Goal: Find specific page/section: Find specific page/section

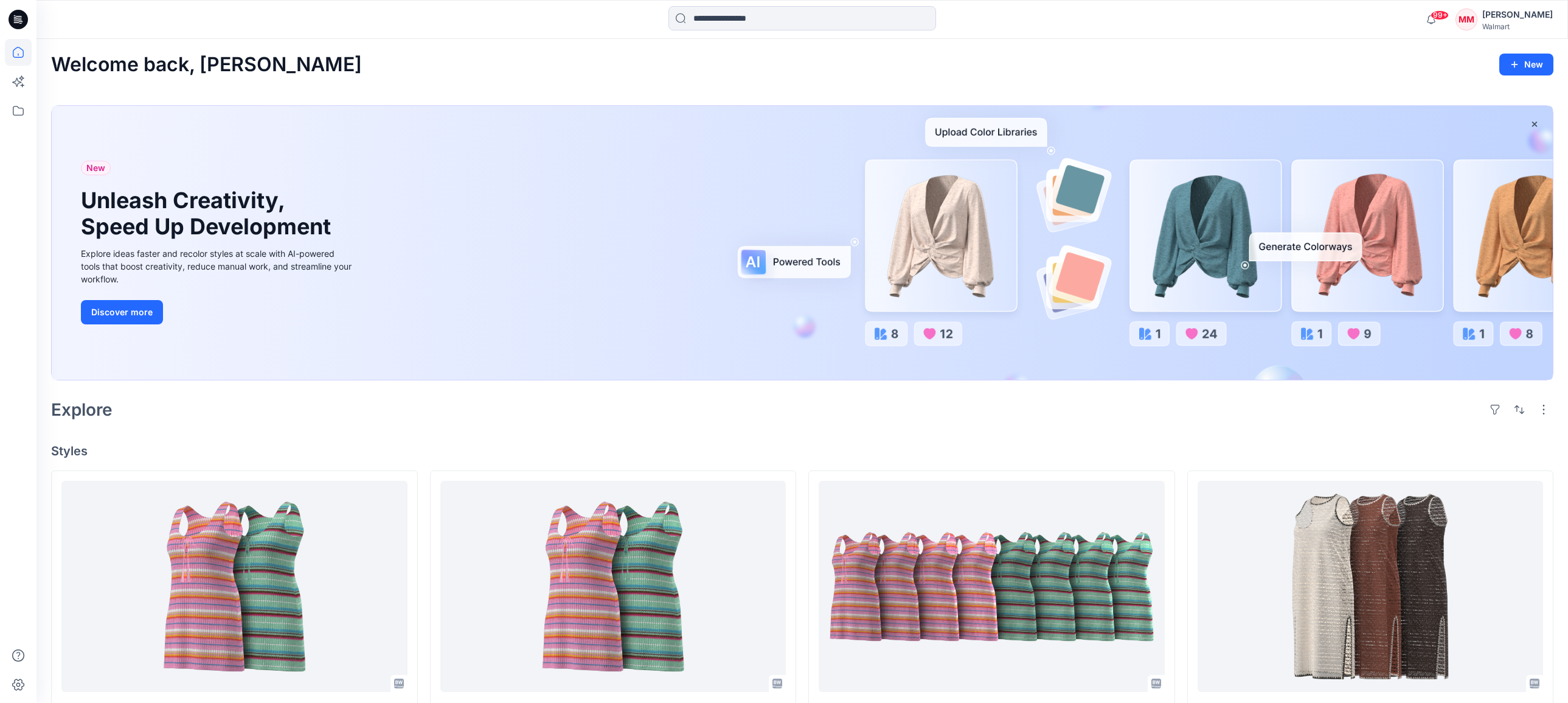
click at [1503, 23] on div "Walmart" at bounding box center [1518, 26] width 70 height 9
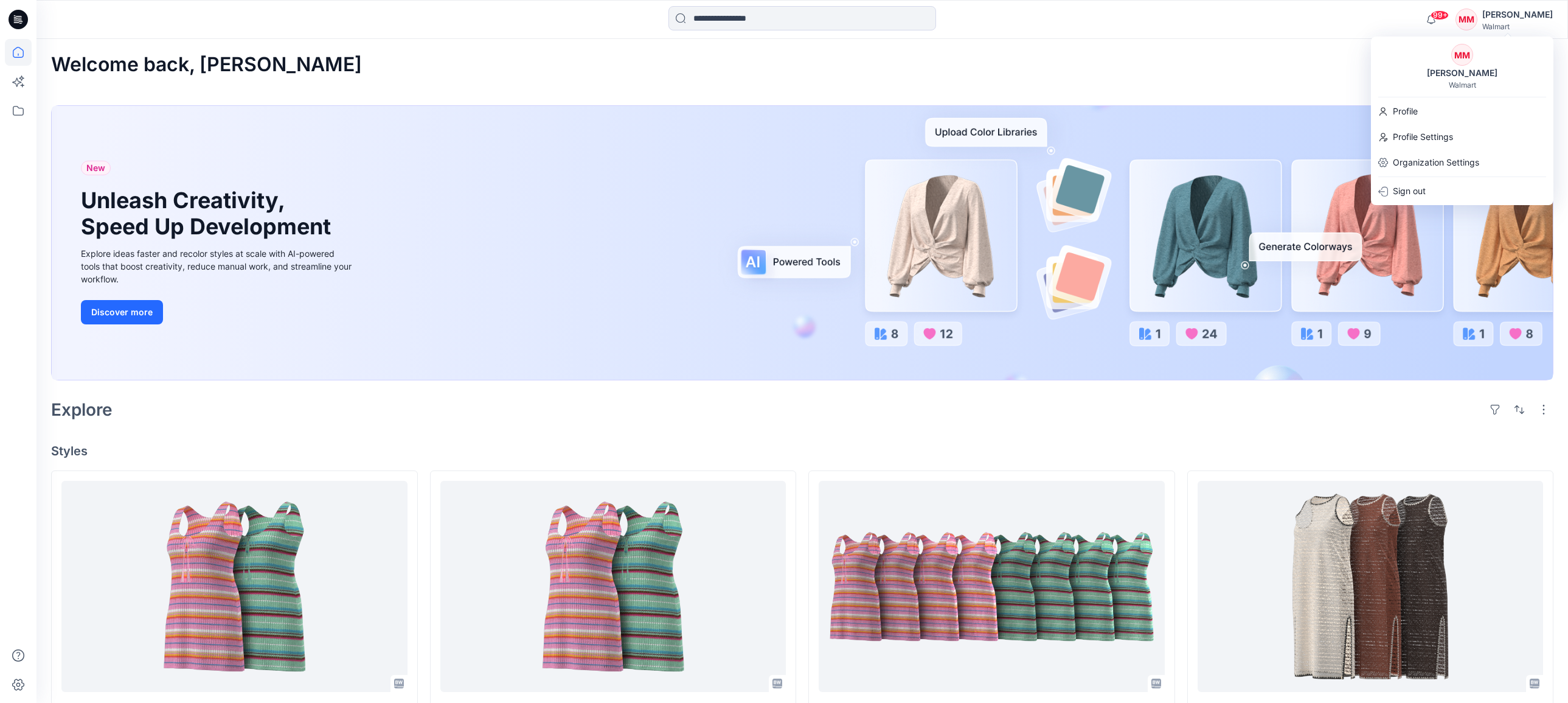
click at [1410, 72] on div "MM Michelle Minott Walmart" at bounding box center [1462, 67] width 183 height 46
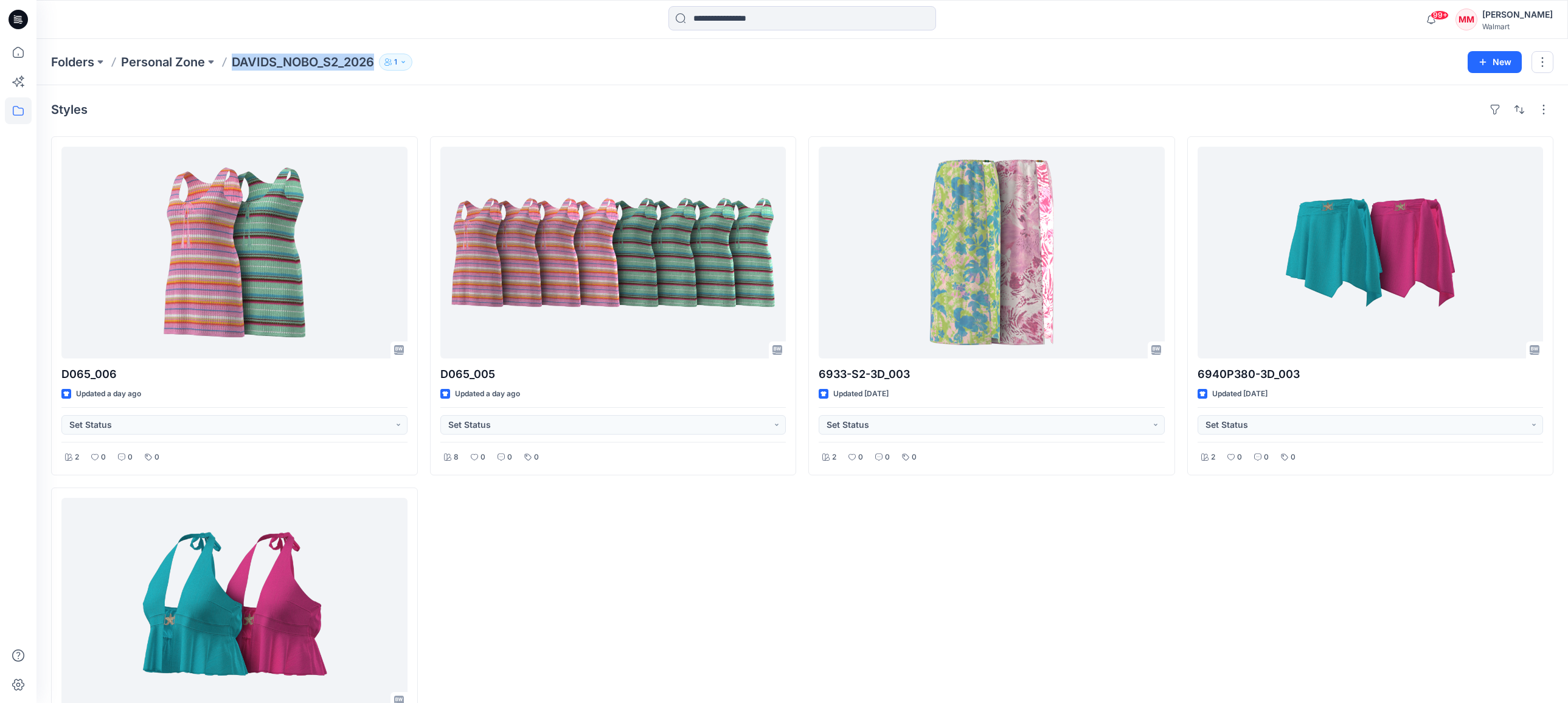
drag, startPoint x: 231, startPoint y: 62, endPoint x: 374, endPoint y: 65, distance: 143.0
click at [375, 64] on div "Folders Personal Zone DAVIDS_NOBO_S2_2026 1" at bounding box center [755, 62] width 1408 height 17
copy p "DAVIDS_NOBO_S2_2026"
click at [664, 602] on div "D065_005 Updated a day ago Set Status 8 0 0 0" at bounding box center [613, 481] width 367 height 690
click at [1174, 625] on div "6933-S2-3D_003 Updated 16 days ago Set Status 2 0 0 0" at bounding box center [991, 481] width 367 height 690
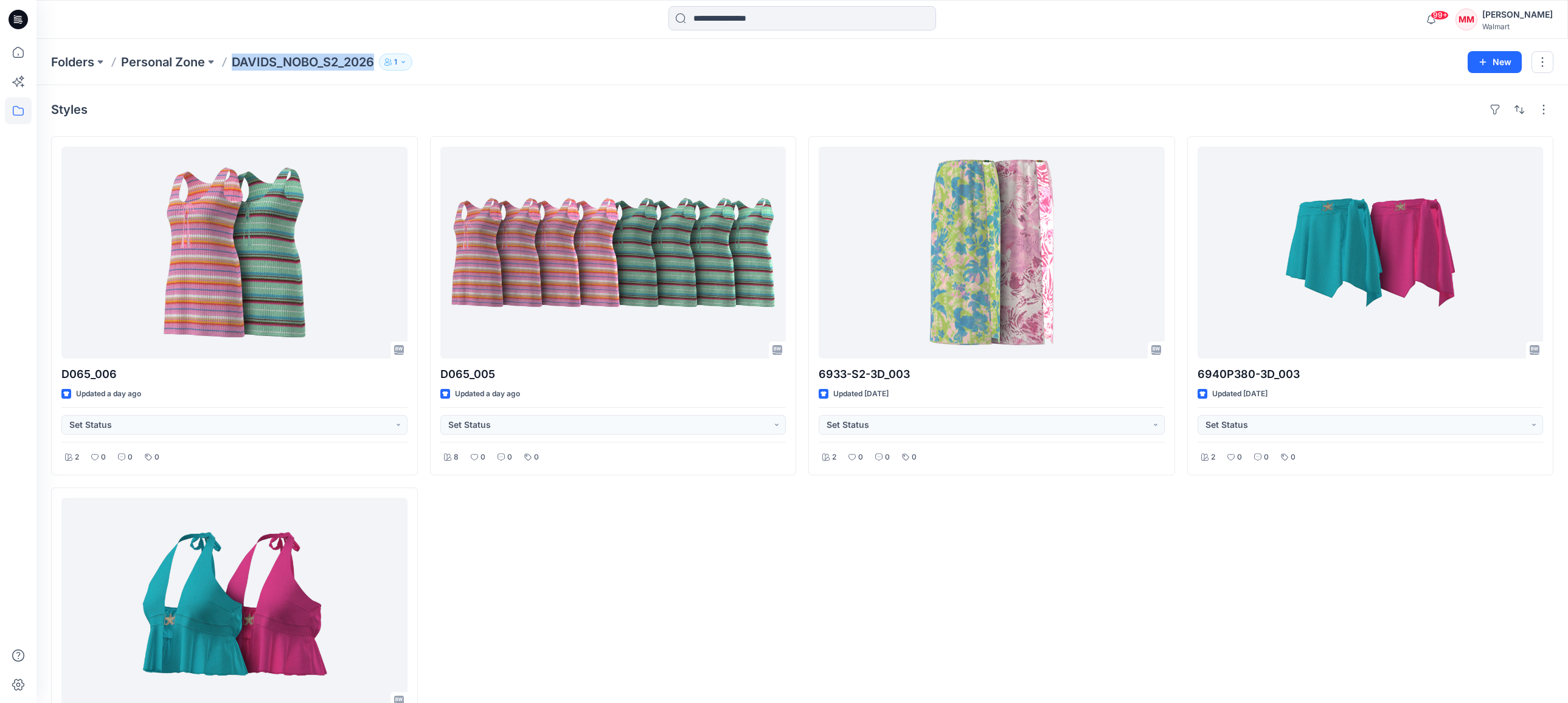
drag, startPoint x: 239, startPoint y: 65, endPoint x: 375, endPoint y: 68, distance: 136.0
click at [374, 68] on p "DAVIDS_NOBO_S2_2026" at bounding box center [303, 62] width 142 height 17
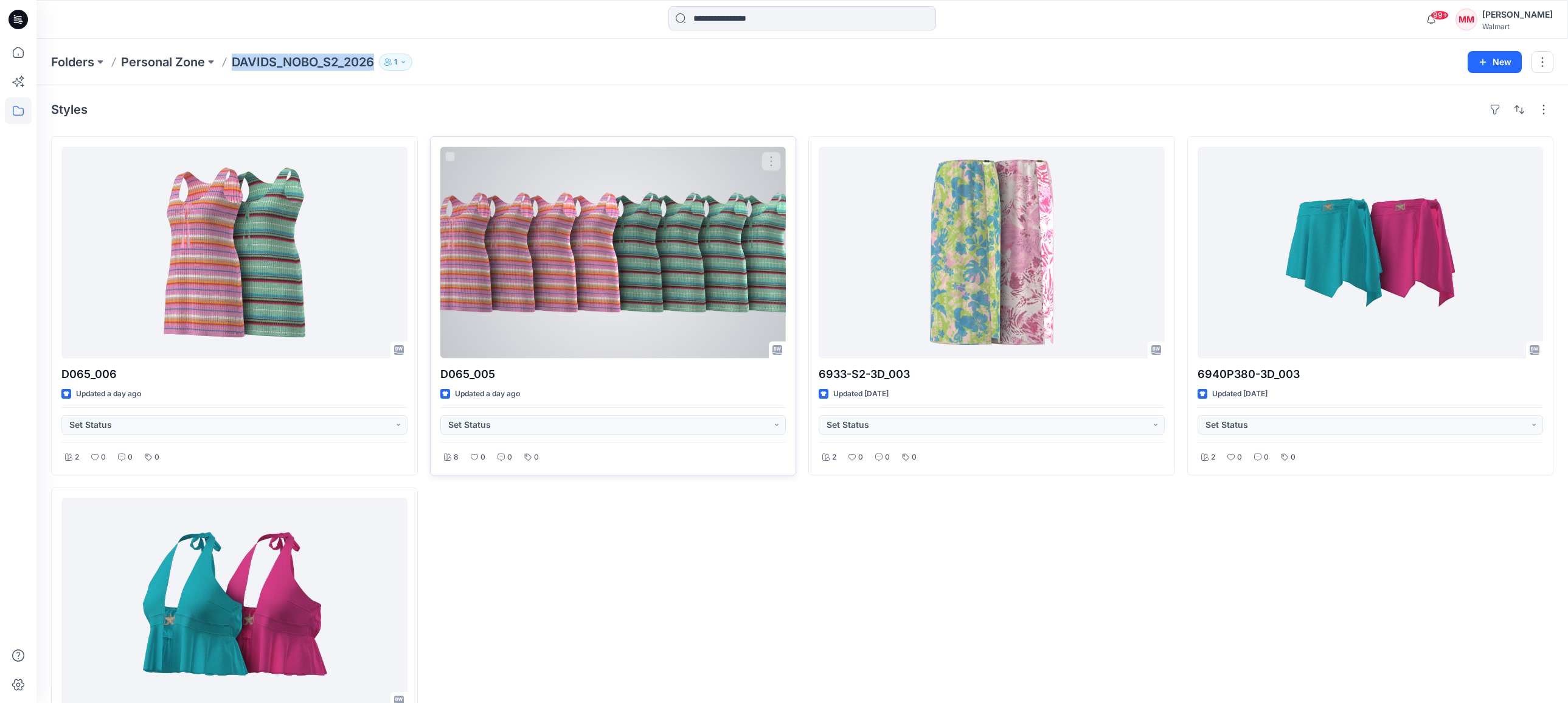
copy p "DAVIDS_NOBO_S2_2026"
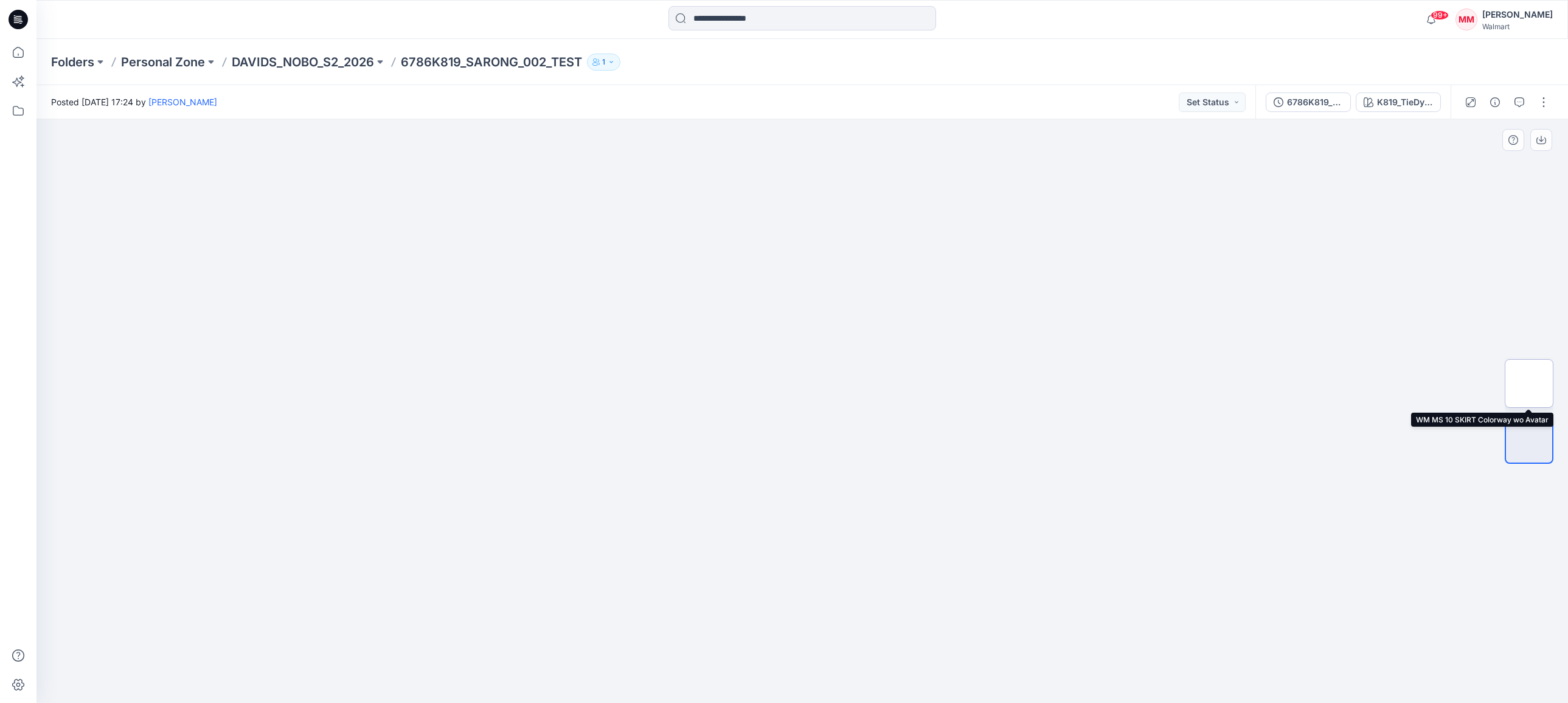
click at [1529, 384] on img at bounding box center [1529, 384] width 0 height 0
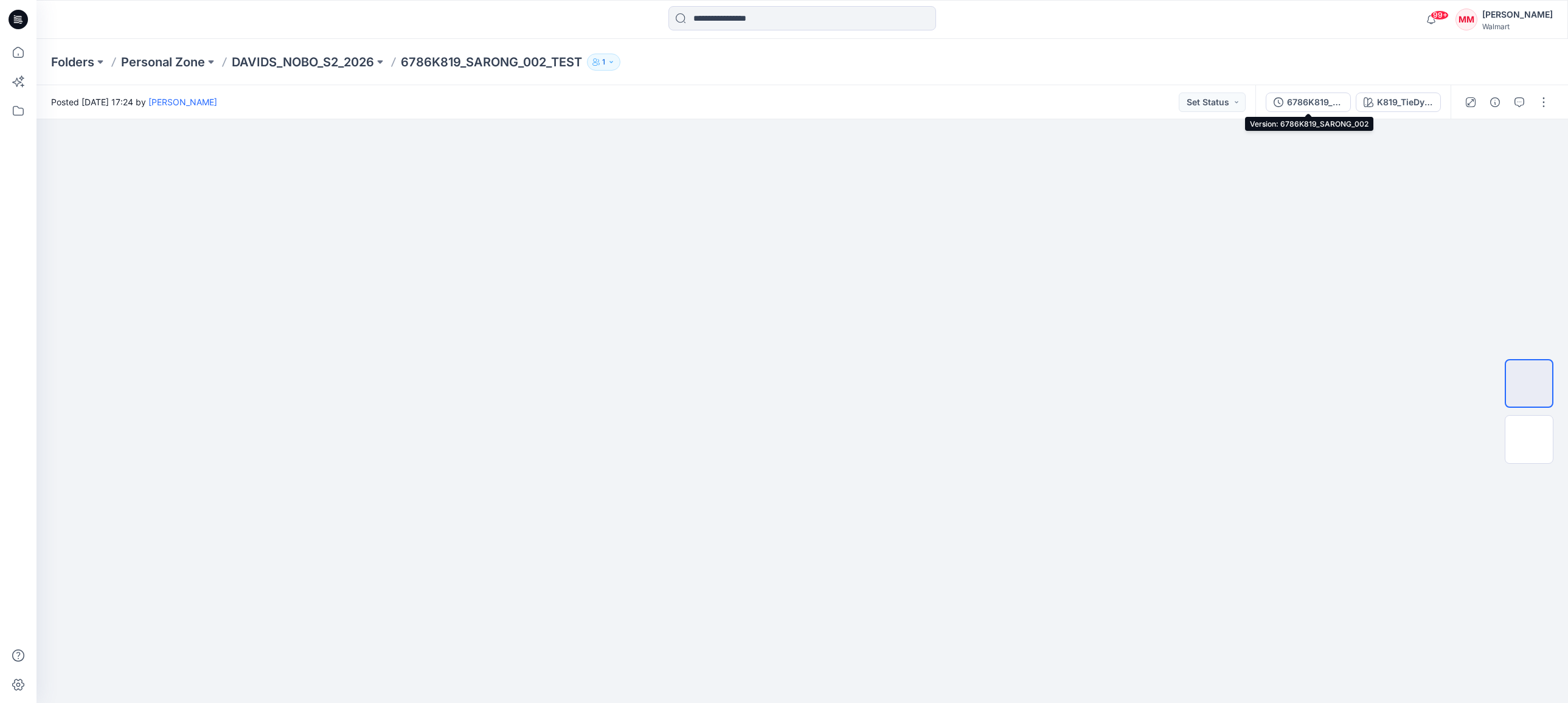
click at [1320, 99] on div "6786K819_SARONG_002" at bounding box center [1316, 102] width 56 height 13
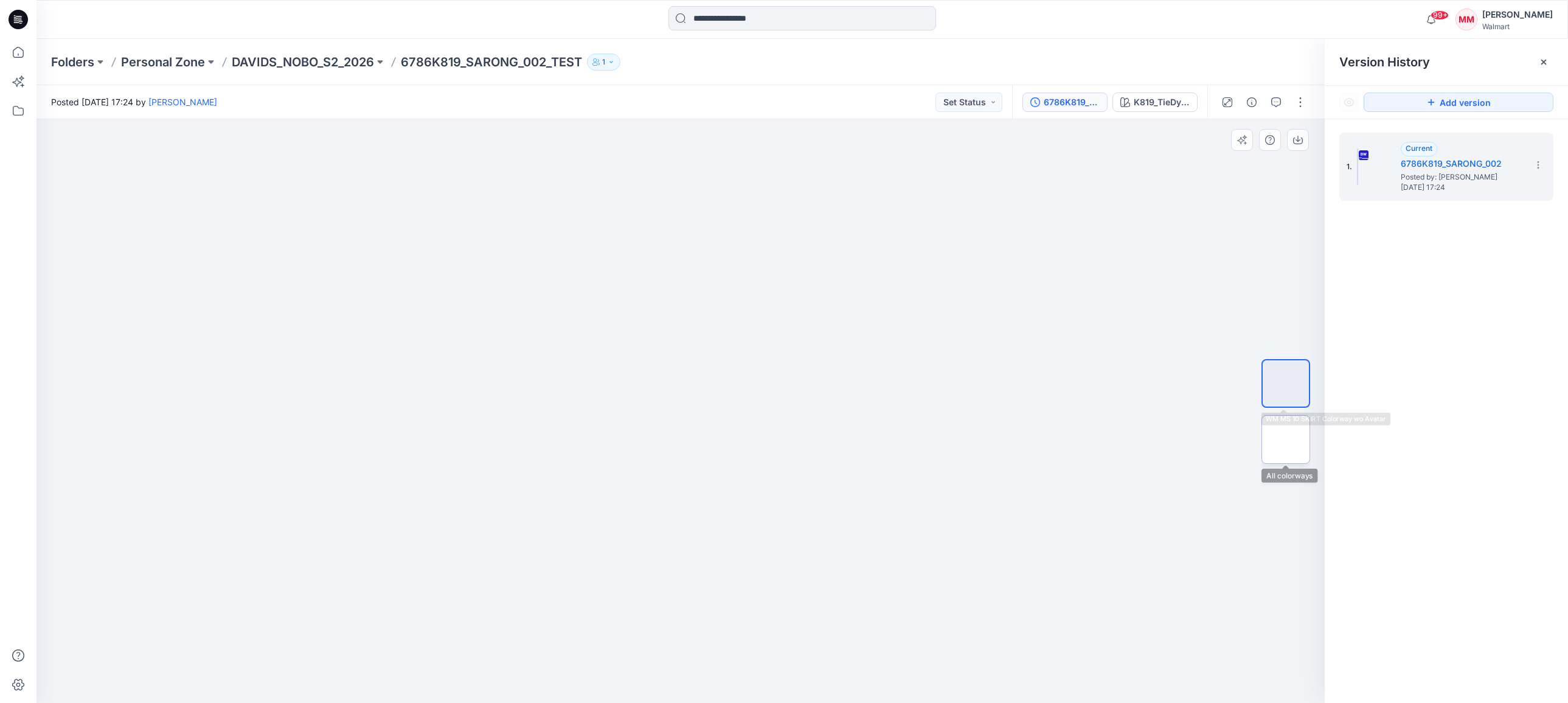
click at [1286, 439] on img at bounding box center [1286, 439] width 0 height 0
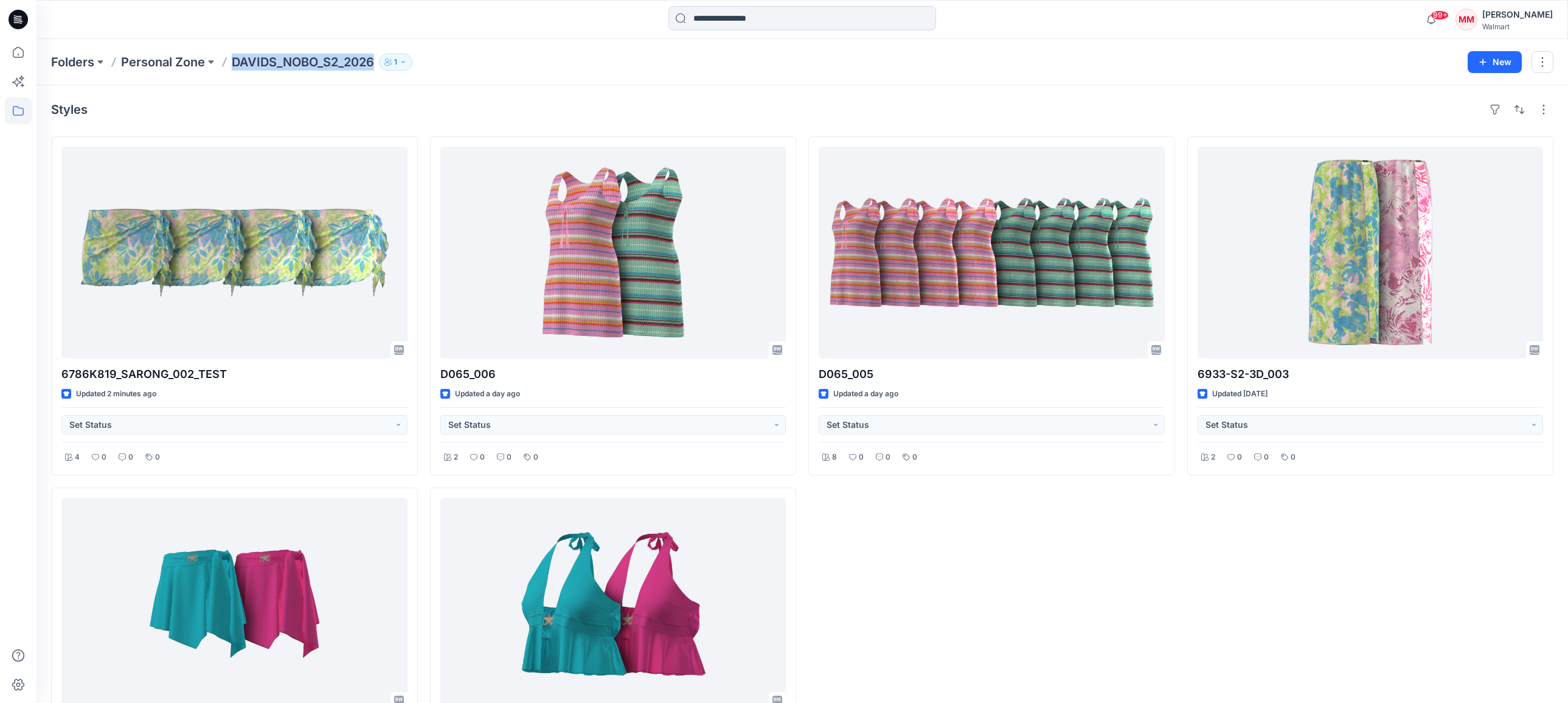
drag, startPoint x: 232, startPoint y: 62, endPoint x: 369, endPoint y: 68, distance: 137.1
click at [370, 71] on div "Folders Personal Zone DAVIDS_NOBO_S2_2026 1 New" at bounding box center [803, 62] width 1532 height 47
copy p "DAVIDS_NOBO_S2_2026"
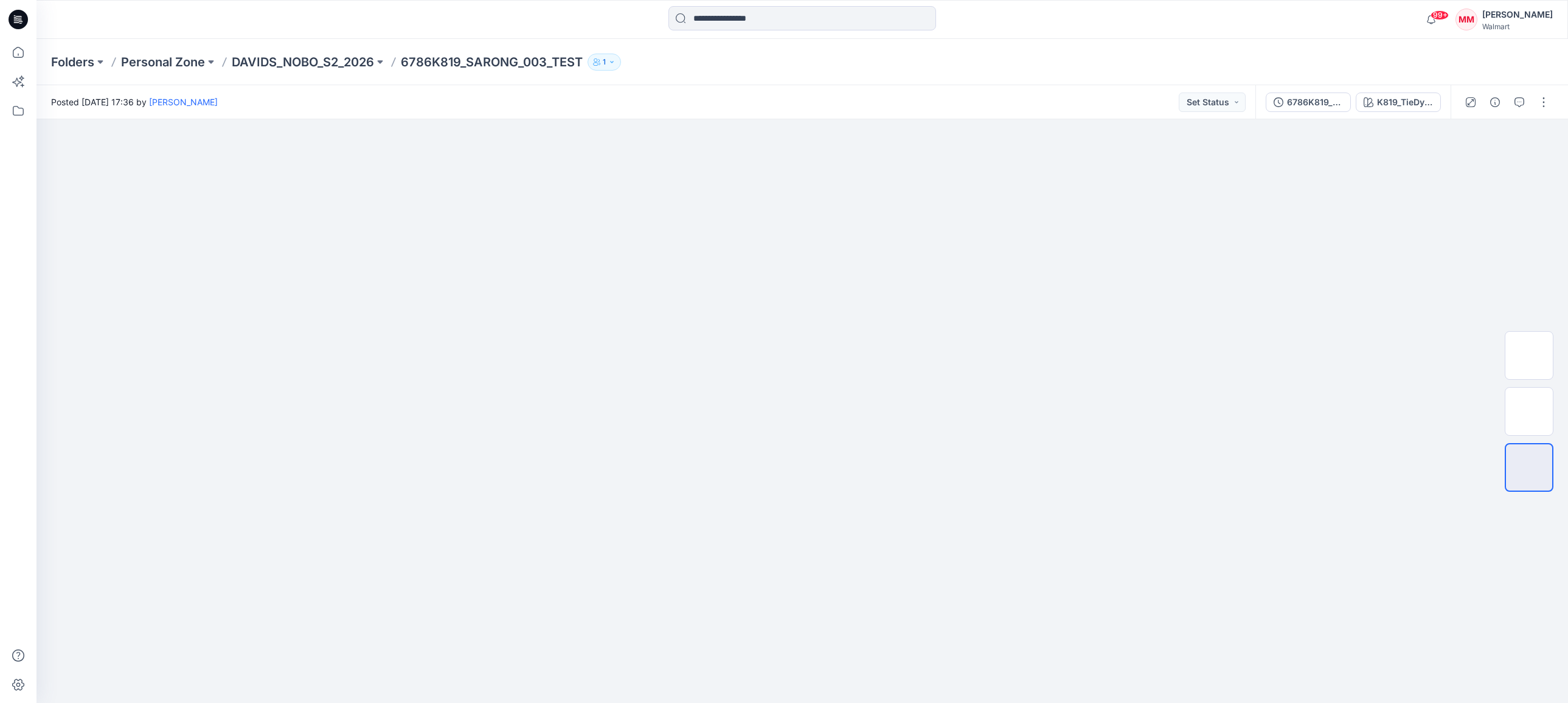
click at [1400, 99] on div "K819_TieDyeFlower_003_WHITE" at bounding box center [1405, 102] width 56 height 13
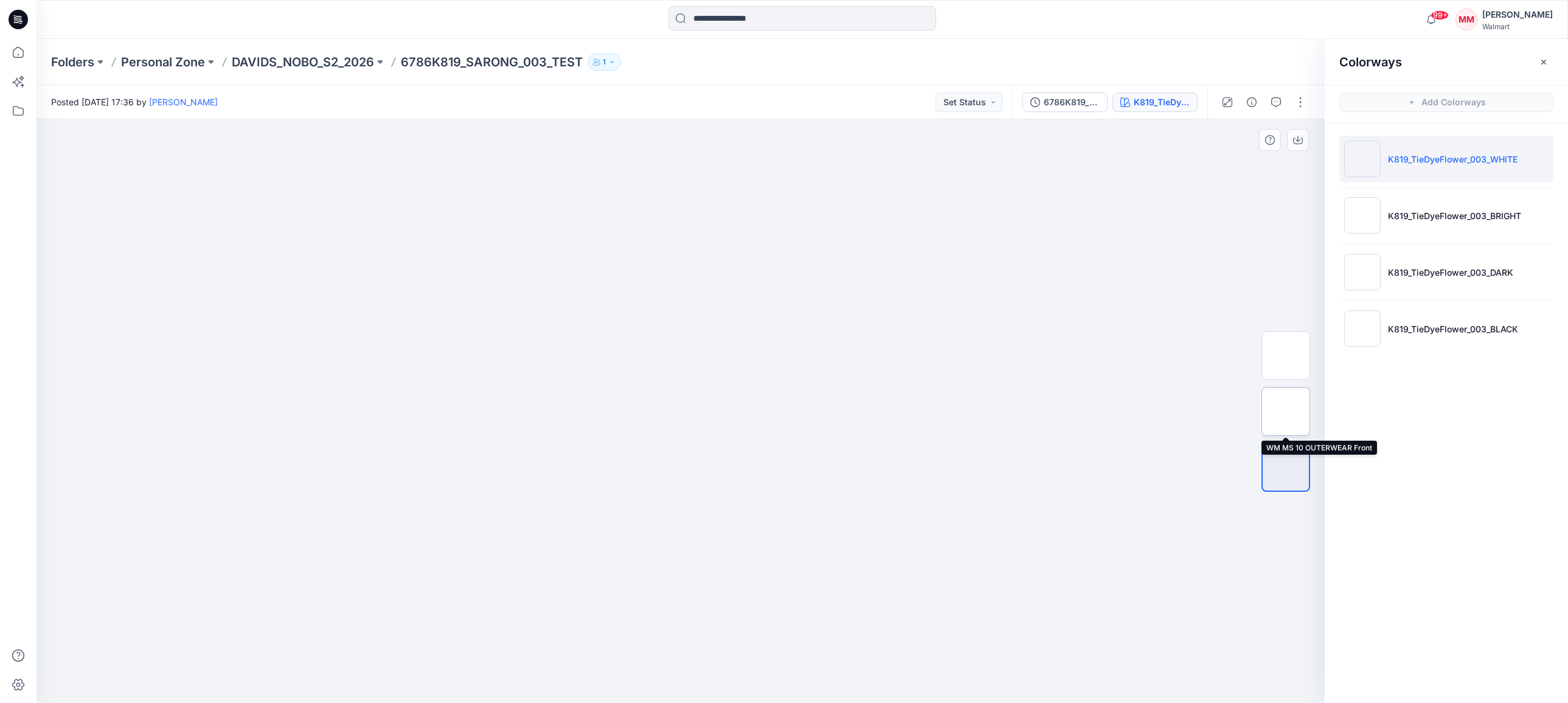
click at [1286, 412] on img at bounding box center [1286, 412] width 0 height 0
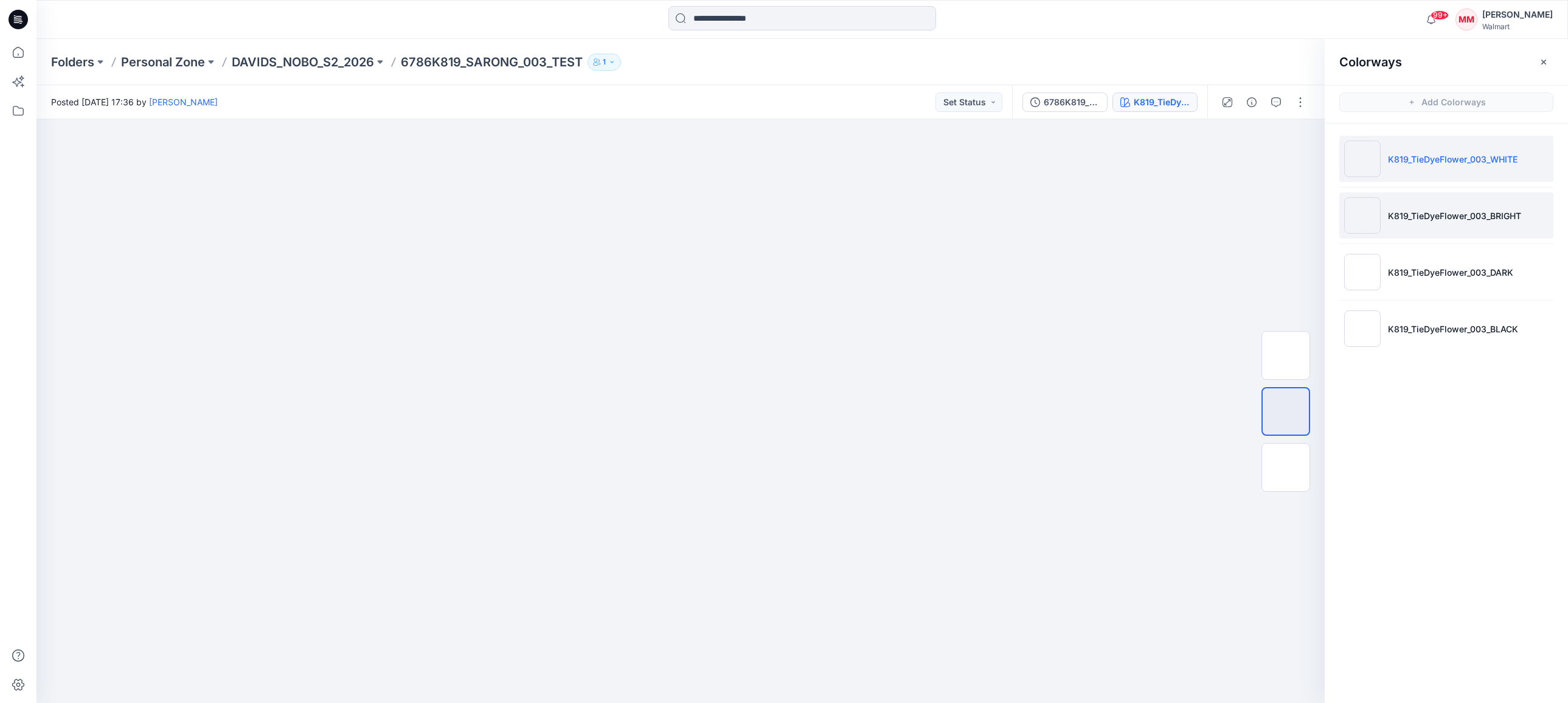
click at [1366, 221] on img at bounding box center [1363, 216] width 37 height 37
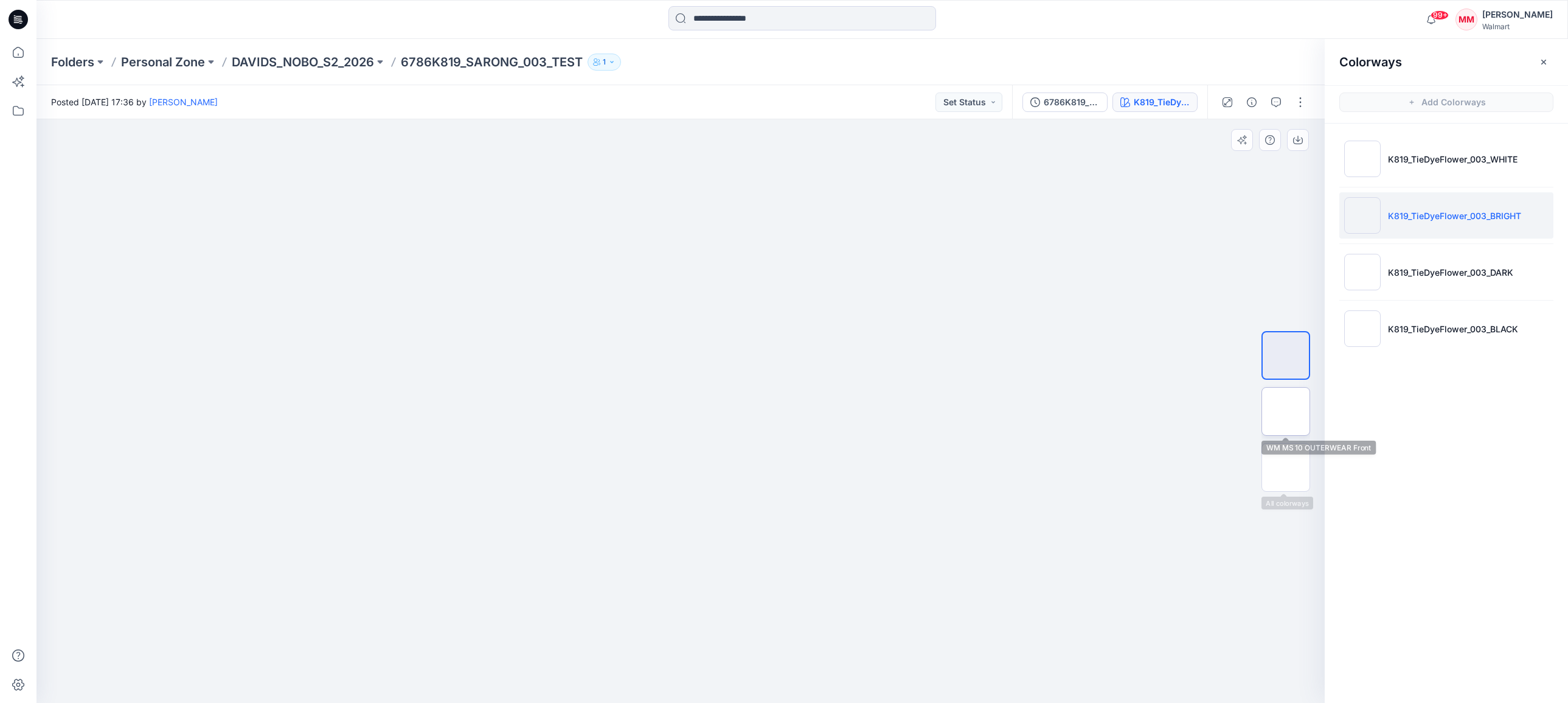
click at [1286, 412] on img at bounding box center [1286, 412] width 0 height 0
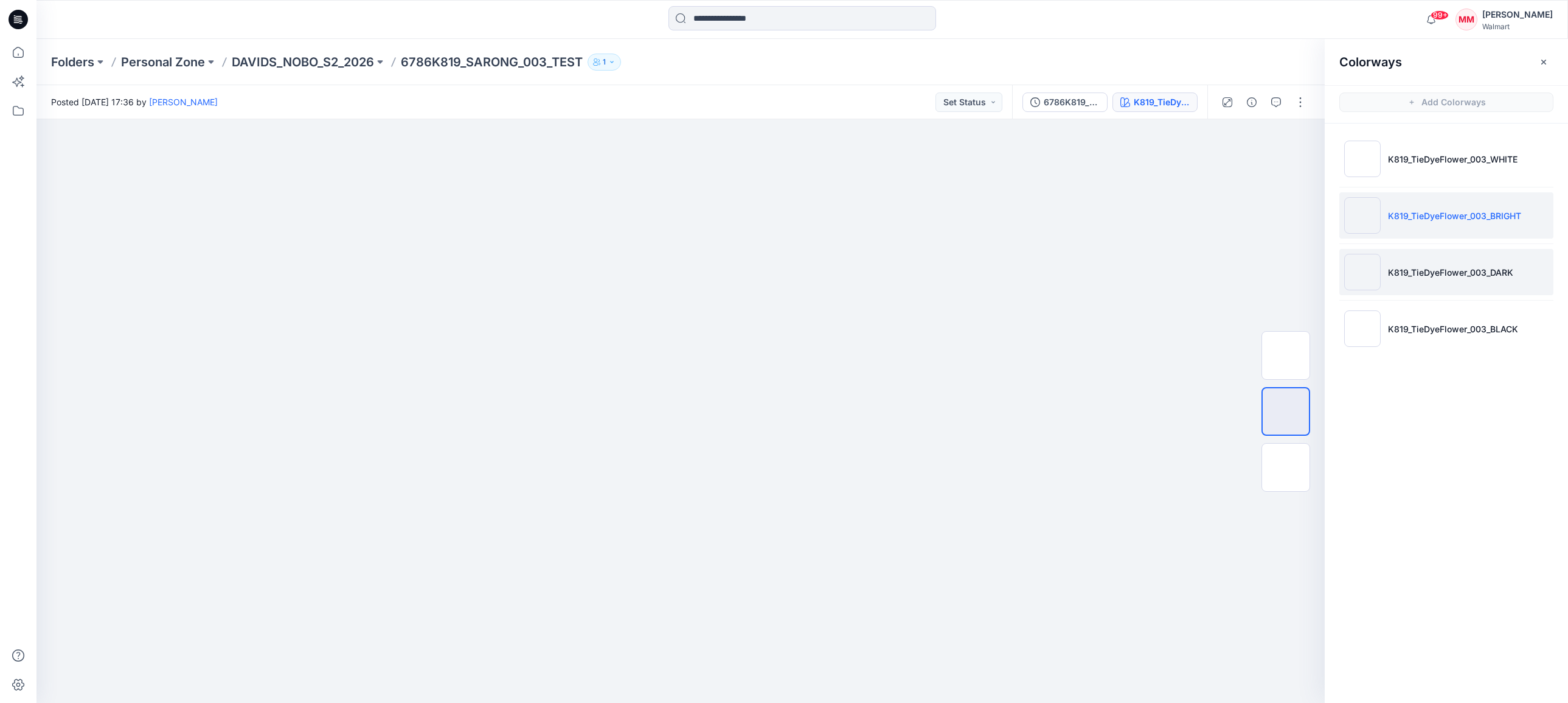
click at [1361, 267] on img at bounding box center [1363, 272] width 37 height 37
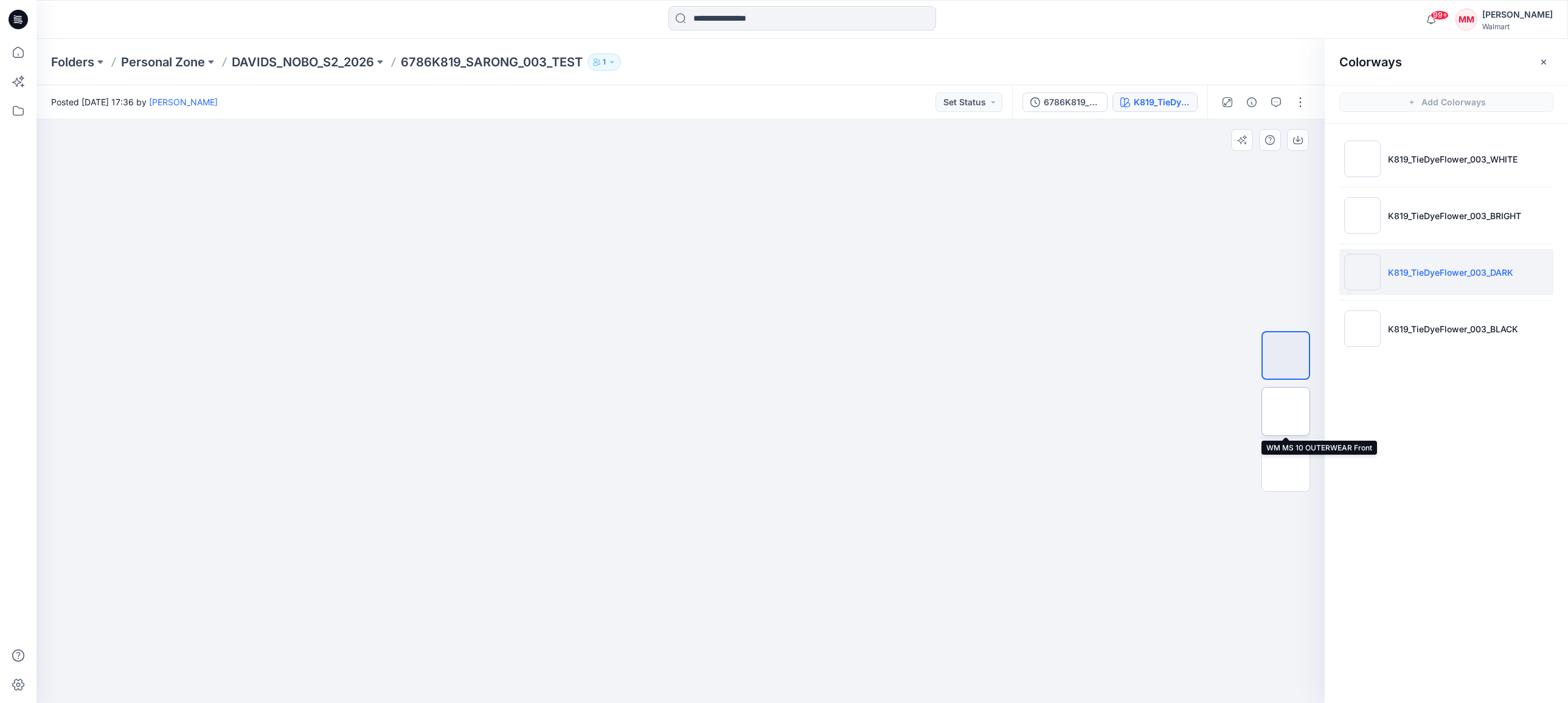
click at [1286, 412] on img at bounding box center [1286, 412] width 0 height 0
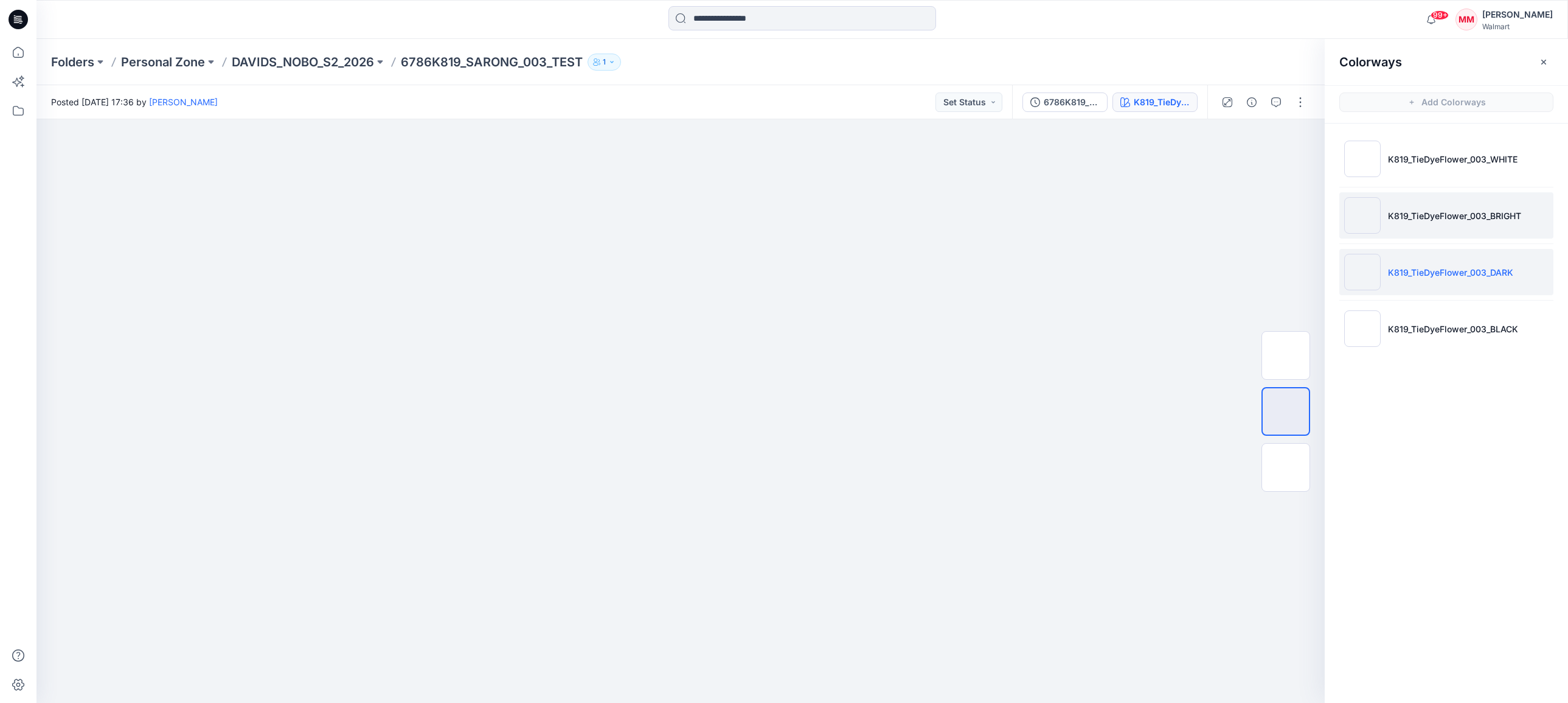
click at [1372, 220] on img at bounding box center [1363, 216] width 37 height 37
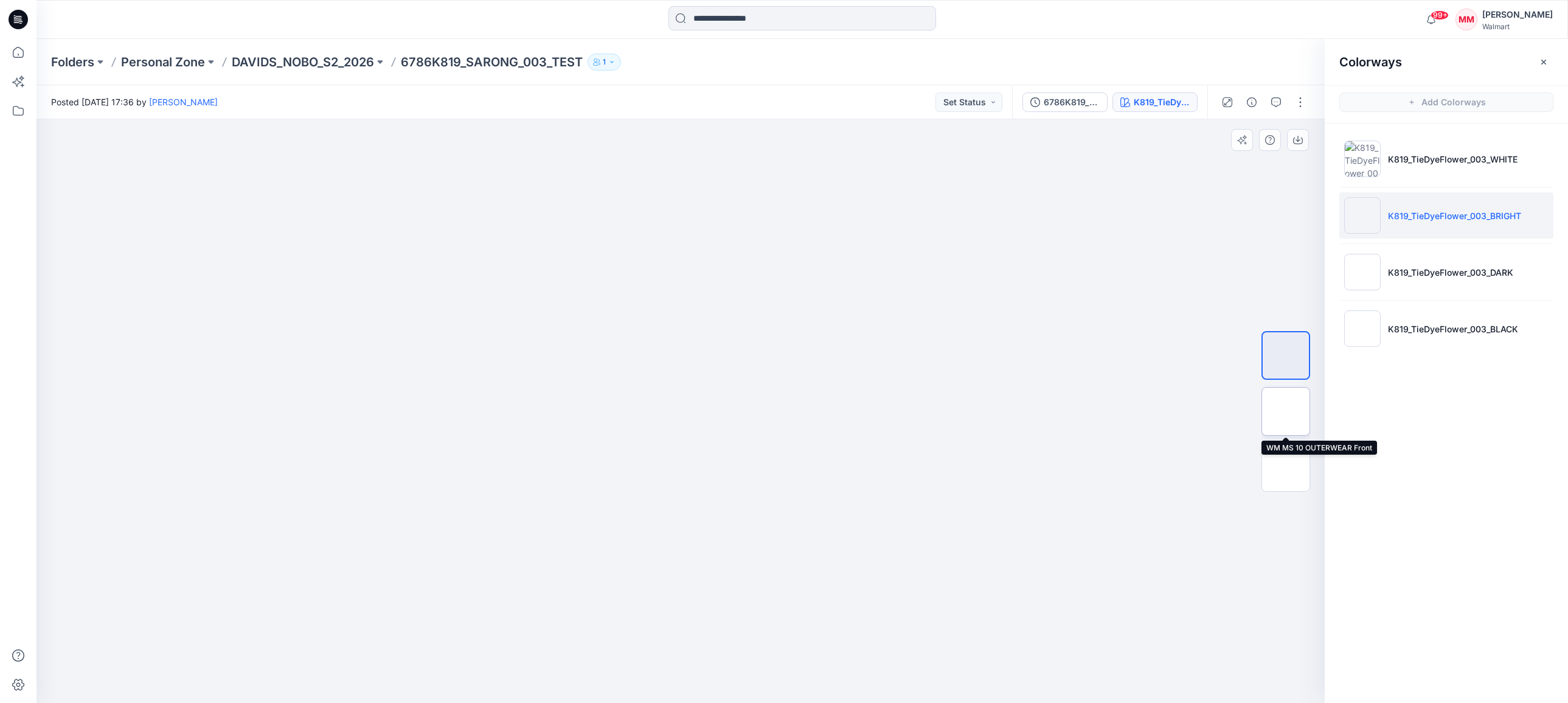
click at [1286, 412] on img at bounding box center [1286, 412] width 0 height 0
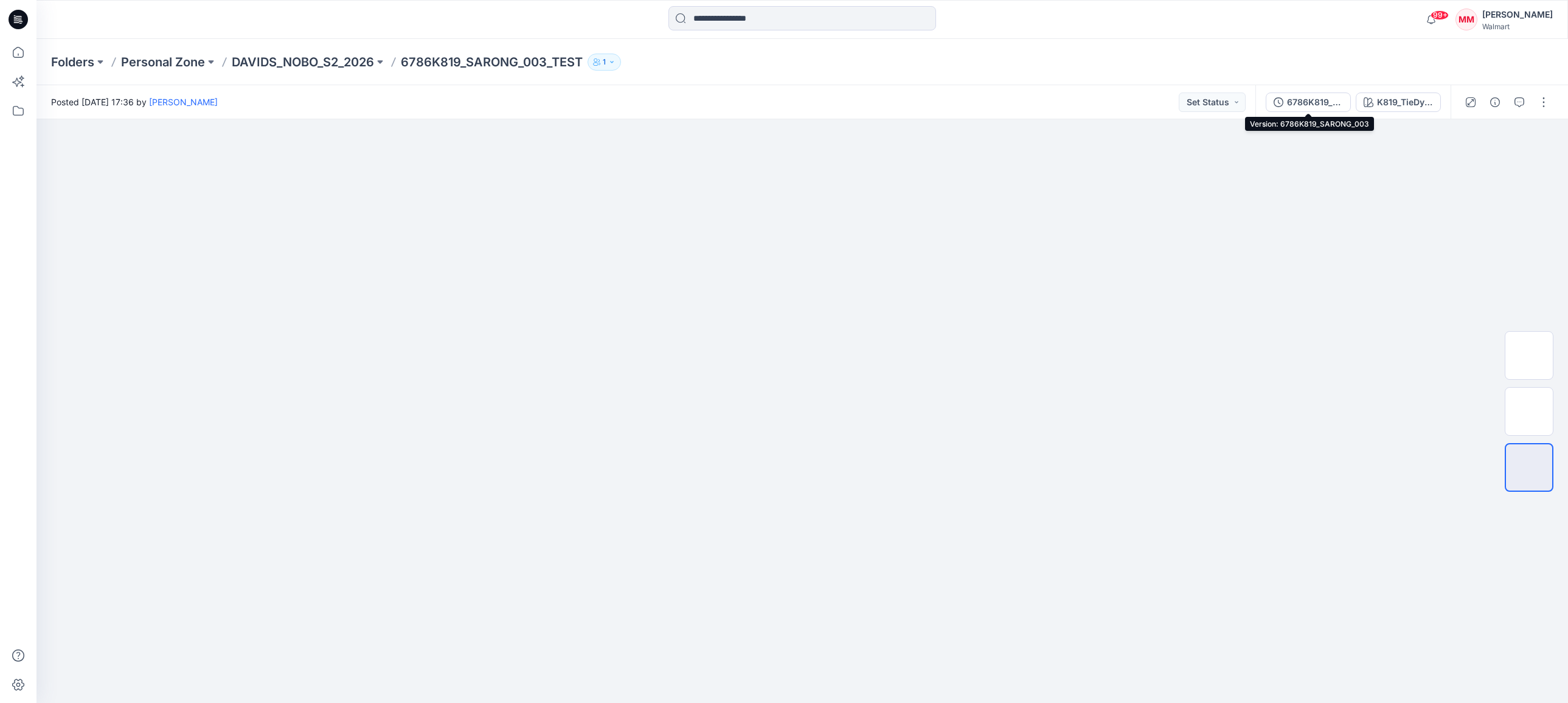
click at [1315, 99] on div "6786K819_SARONG_003" at bounding box center [1316, 102] width 56 height 13
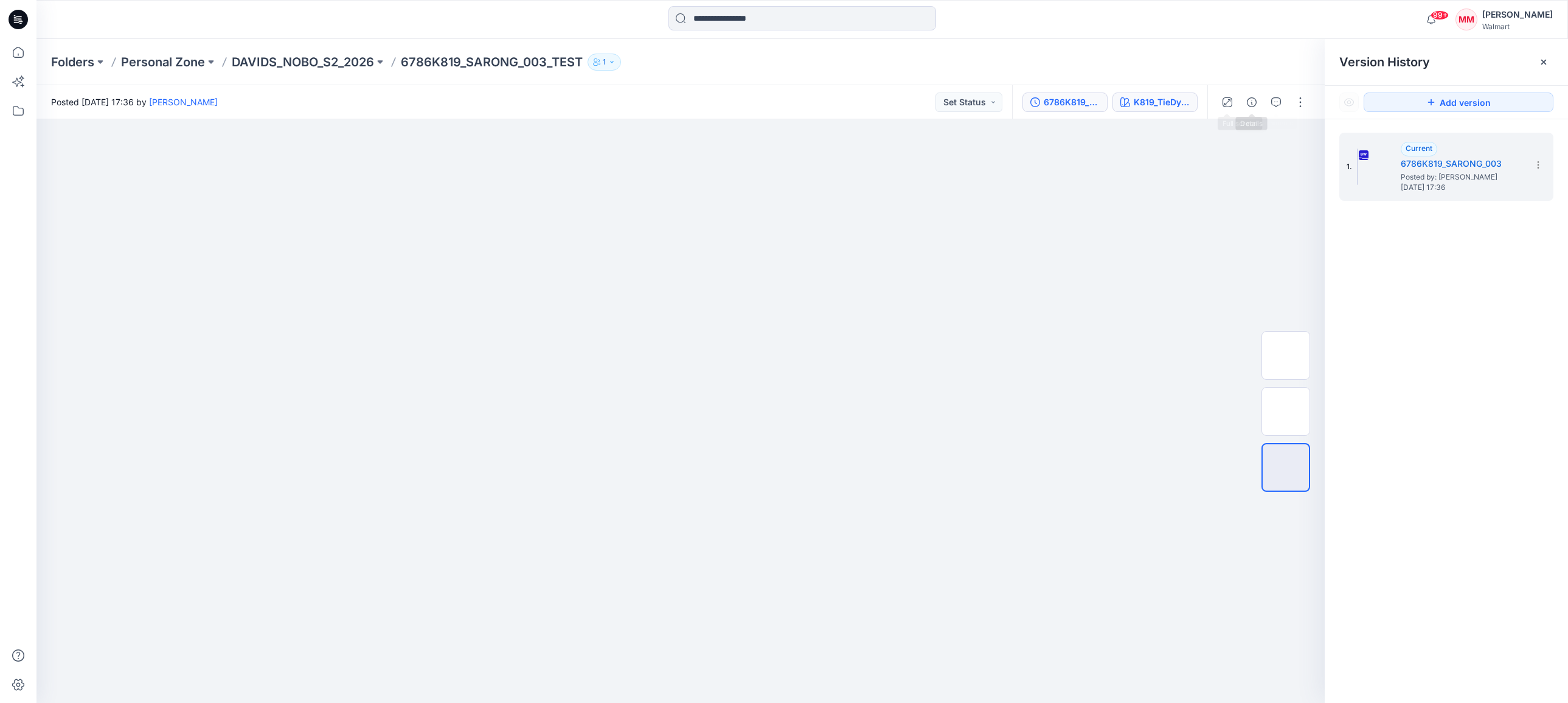
click at [1173, 103] on div "K819_TieDyeFlower_003_WHITE" at bounding box center [1162, 102] width 56 height 13
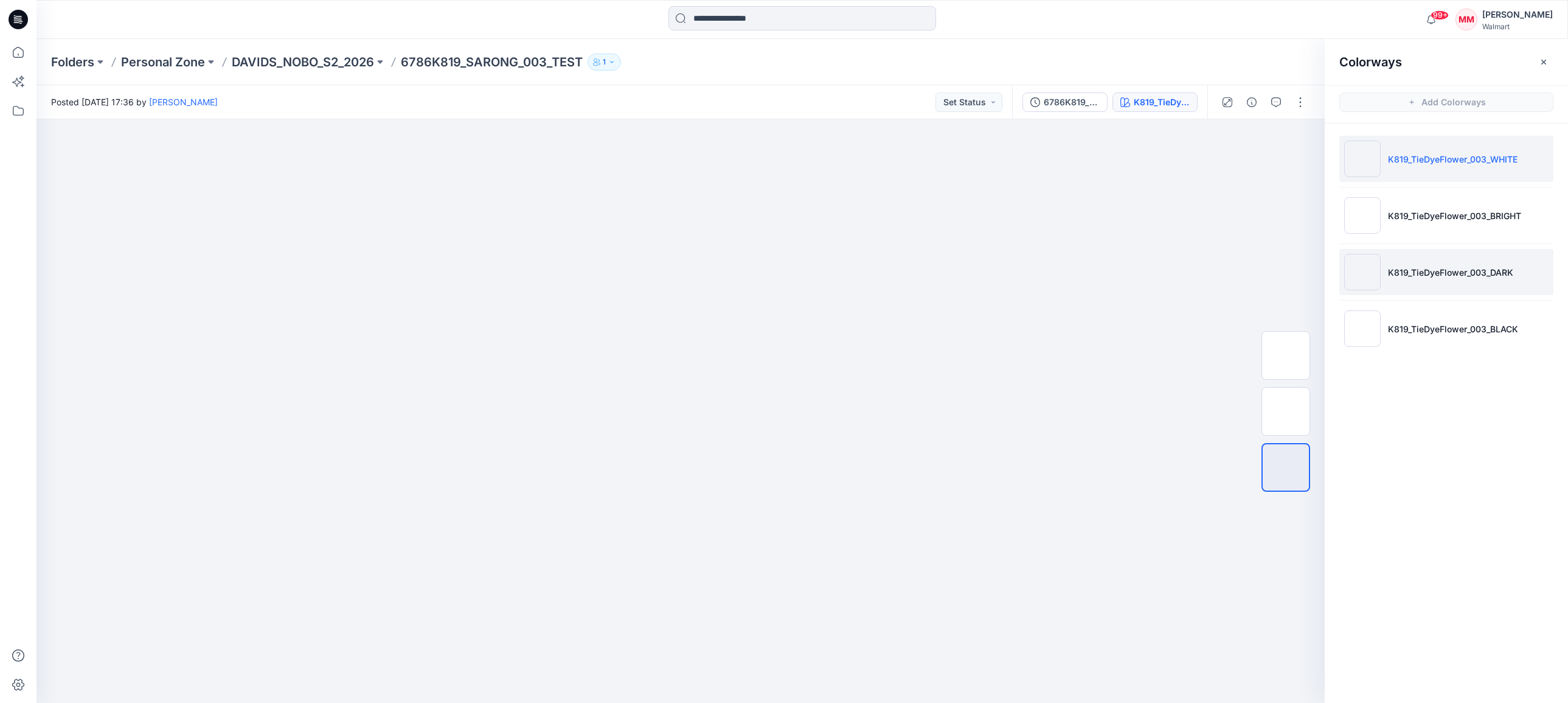
click at [1371, 266] on img at bounding box center [1363, 272] width 37 height 37
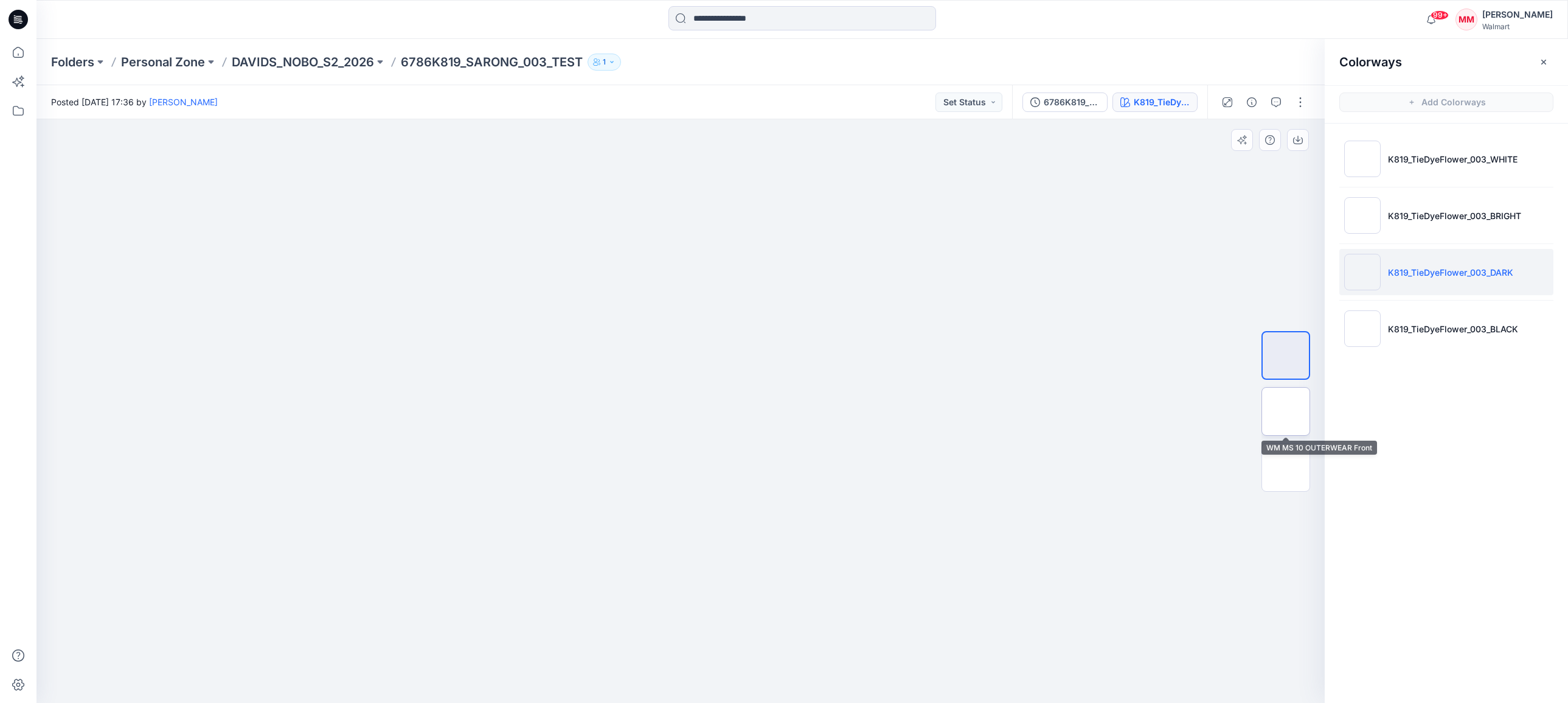
click at [1286, 412] on img at bounding box center [1286, 412] width 0 height 0
click at [1476, 523] on div "Colorways Add Colorways K819_TieDyeFlower_003_WHITE K819_TieDyeFlower_003_BRIGH…" at bounding box center [1447, 370] width 244 height 664
drag, startPoint x: 231, startPoint y: 66, endPoint x: 382, endPoint y: 66, distance: 151.0
click at [383, 64] on div "Folders Personal Zone DAVIDS_NOBO_S2_2026 6786K819_SARONG_003_TEST 1" at bounding box center [755, 62] width 1408 height 17
copy div "DAVIDS_NOBO_S2_2026"
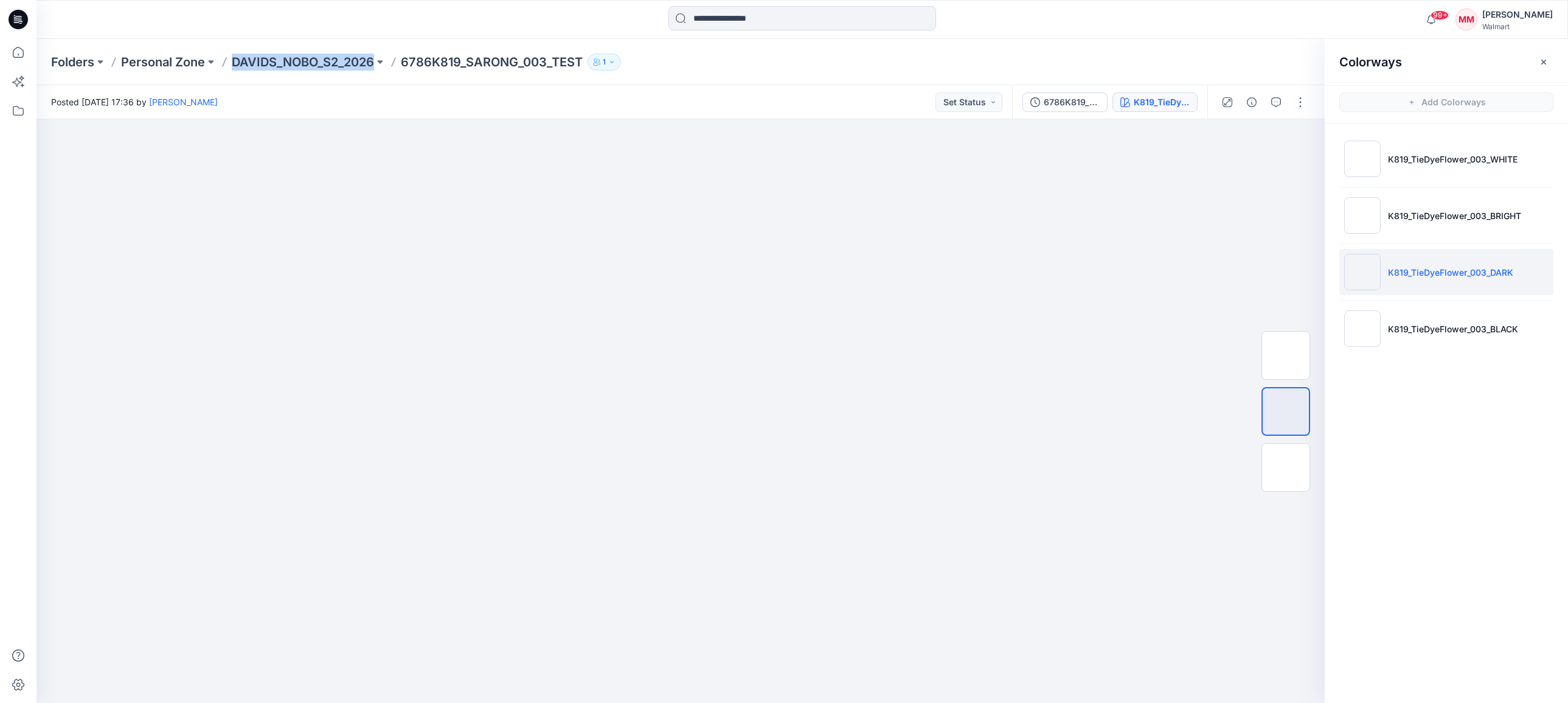
click at [285, 59] on p "DAVIDS_NOBO_S2_2026" at bounding box center [303, 62] width 142 height 17
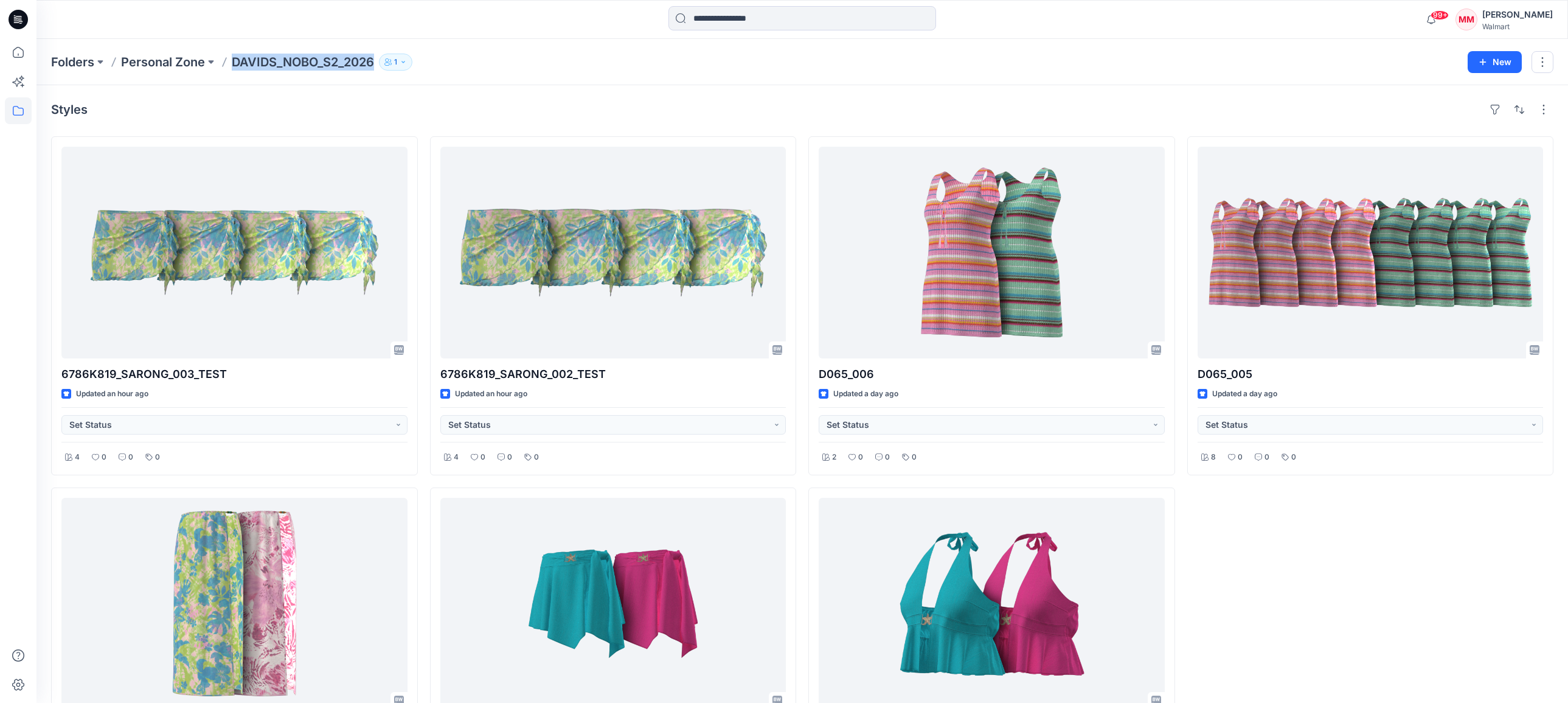
drag, startPoint x: 242, startPoint y: 64, endPoint x: 387, endPoint y: 71, distance: 145.2
click at [376, 69] on div "Folders Personal Zone DAVIDS_NOBO_S2_2026 1" at bounding box center [755, 62] width 1408 height 17
copy p "DAVIDS_NOBO_S2_2026"
click at [1257, 522] on div "D065_005 Updated a day ago Set Status 8 0 0 0" at bounding box center [1370, 481] width 367 height 690
